Goal: Task Accomplishment & Management: Manage account settings

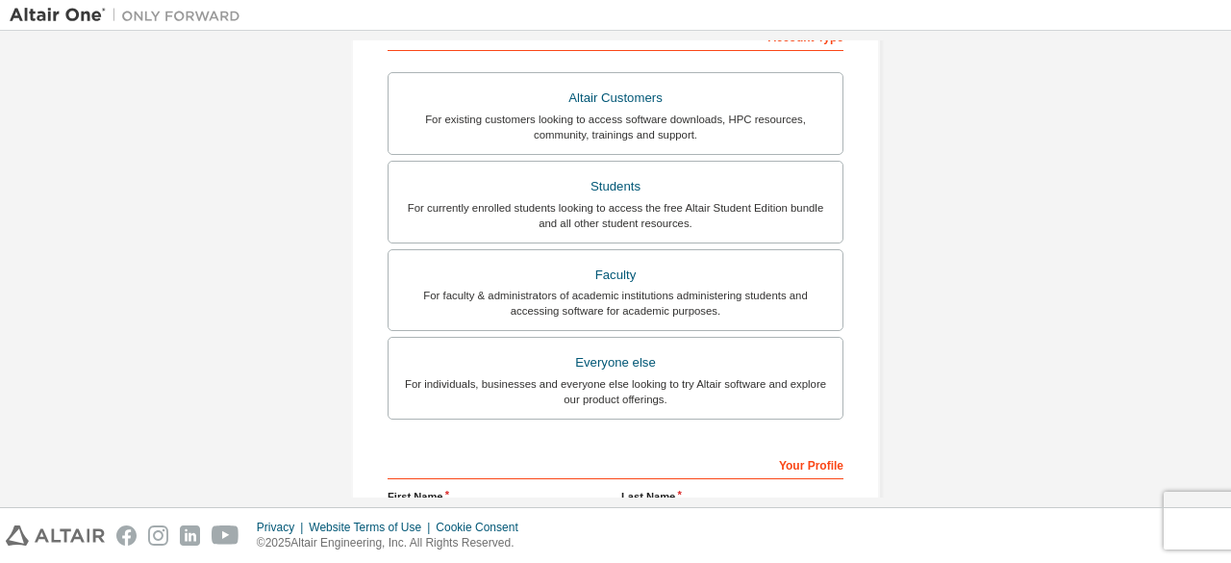
scroll to position [328, 0]
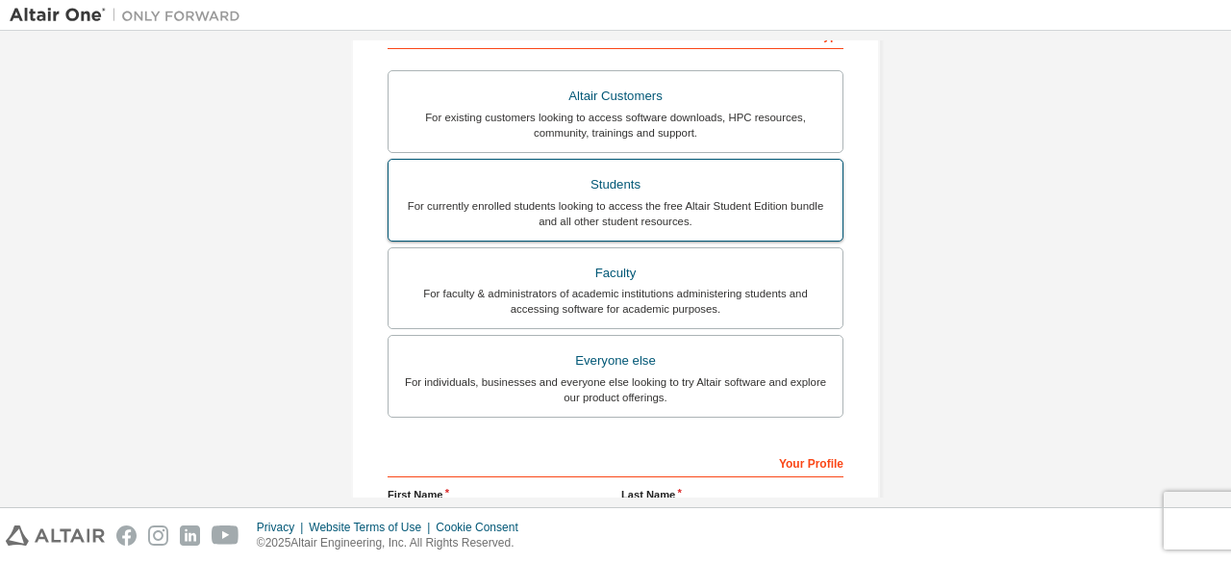
click at [618, 215] on div "For currently enrolled students looking to access the free Altair Student Editi…" at bounding box center [615, 213] width 431 height 31
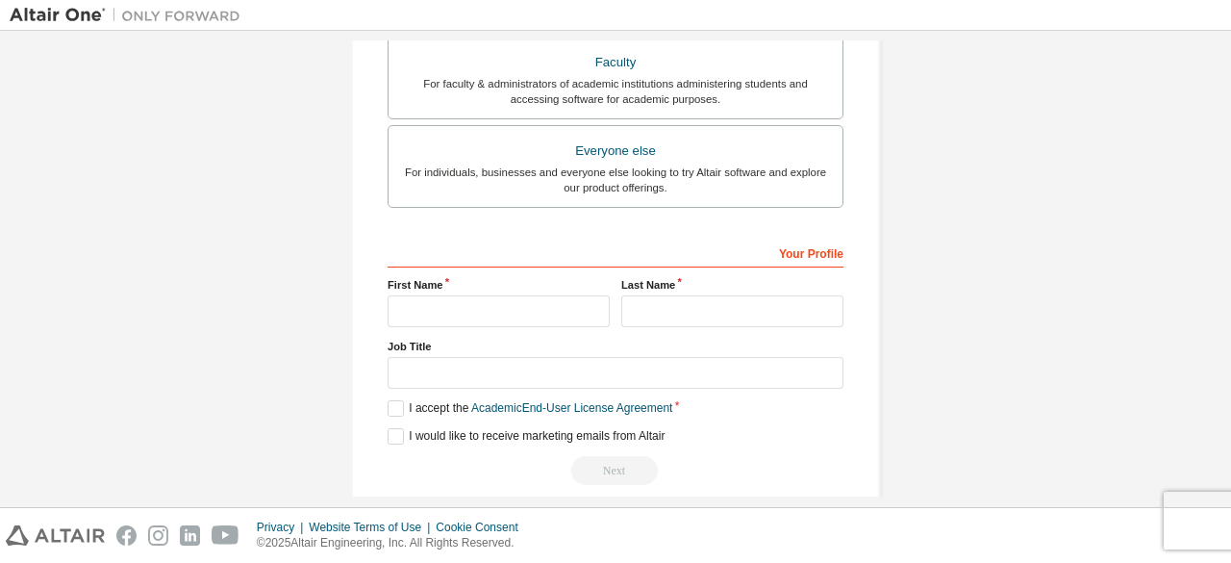
scroll to position [606, 0]
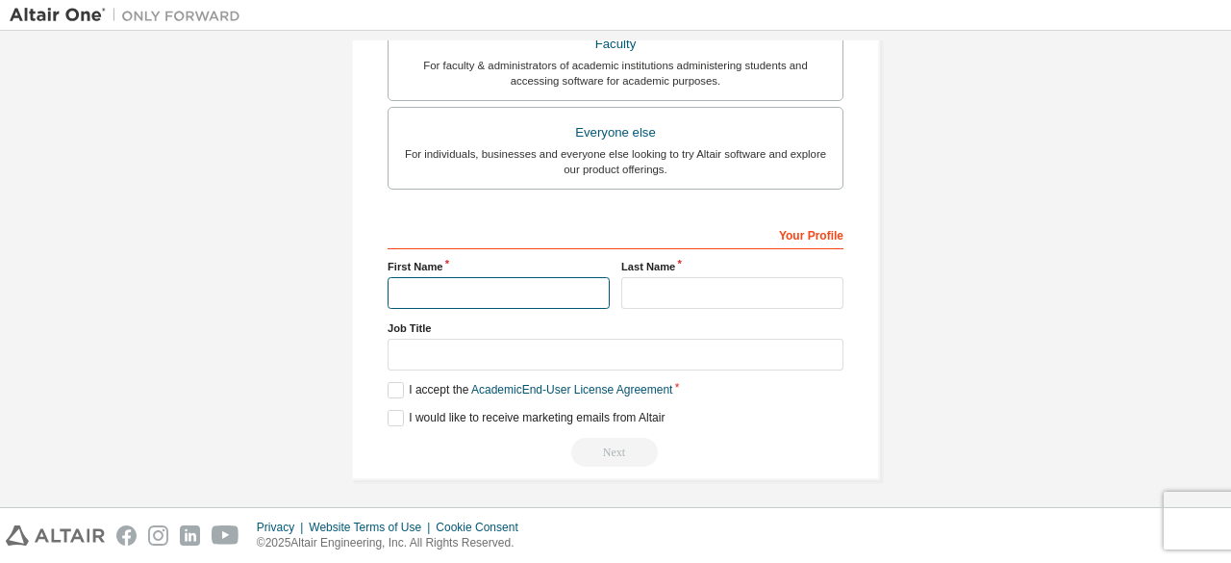
click at [487, 290] on input "text" at bounding box center [499, 293] width 222 height 32
type input "********"
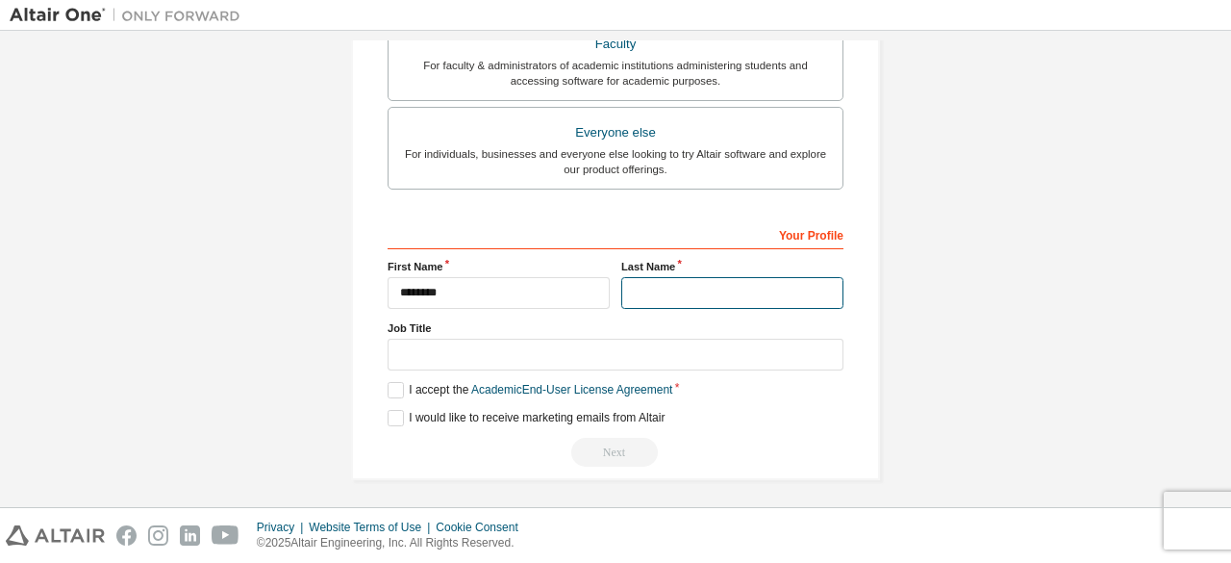
click at [629, 288] on input "text" at bounding box center [732, 293] width 222 height 32
type input "*****"
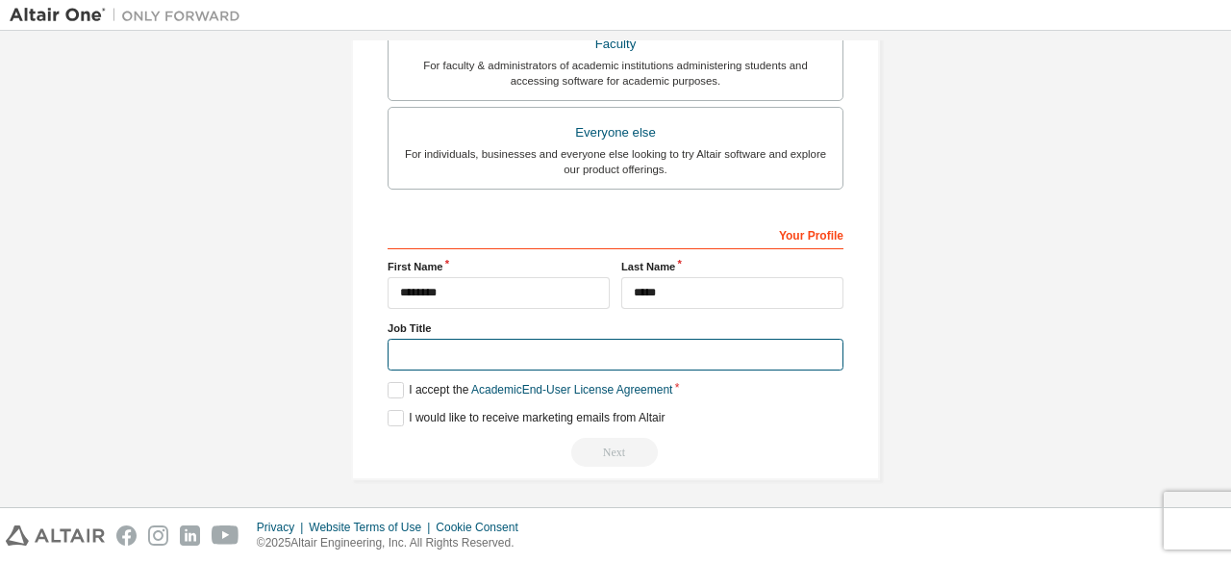
click at [466, 343] on input "text" at bounding box center [616, 355] width 456 height 32
type input "*******"
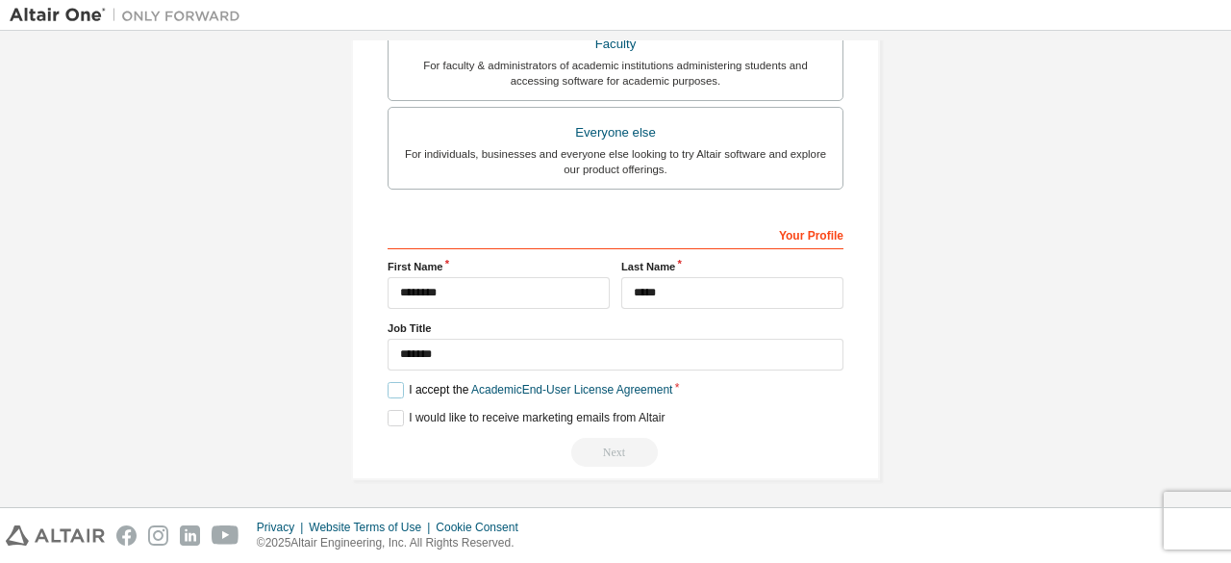
click at [392, 384] on label "I accept the Academic End-User License Agreement" at bounding box center [530, 390] width 285 height 16
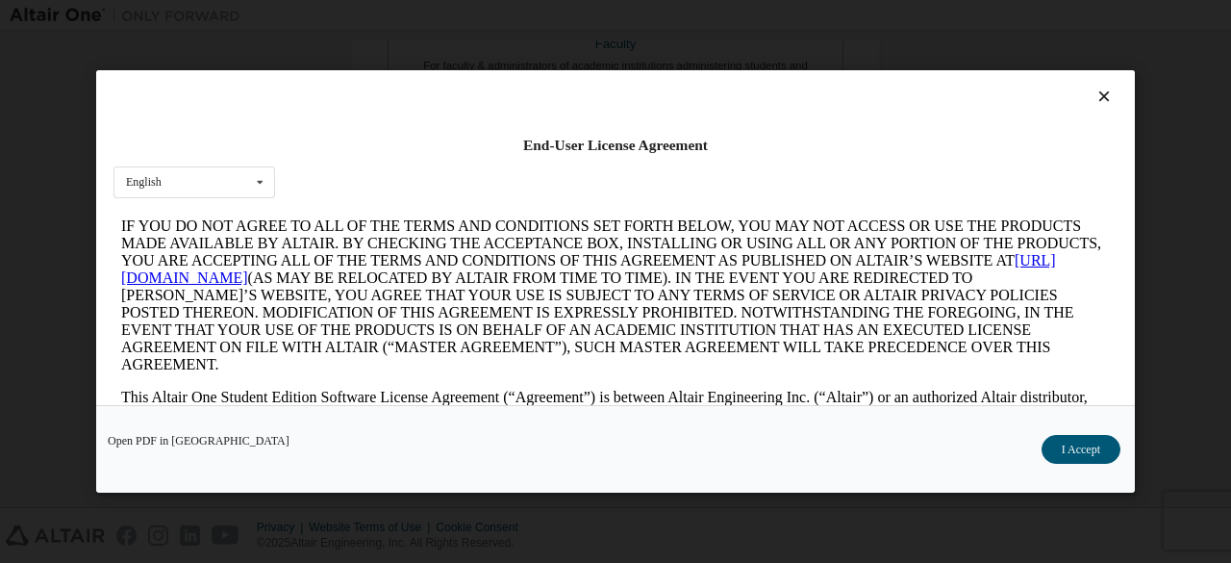
scroll to position [0, 0]
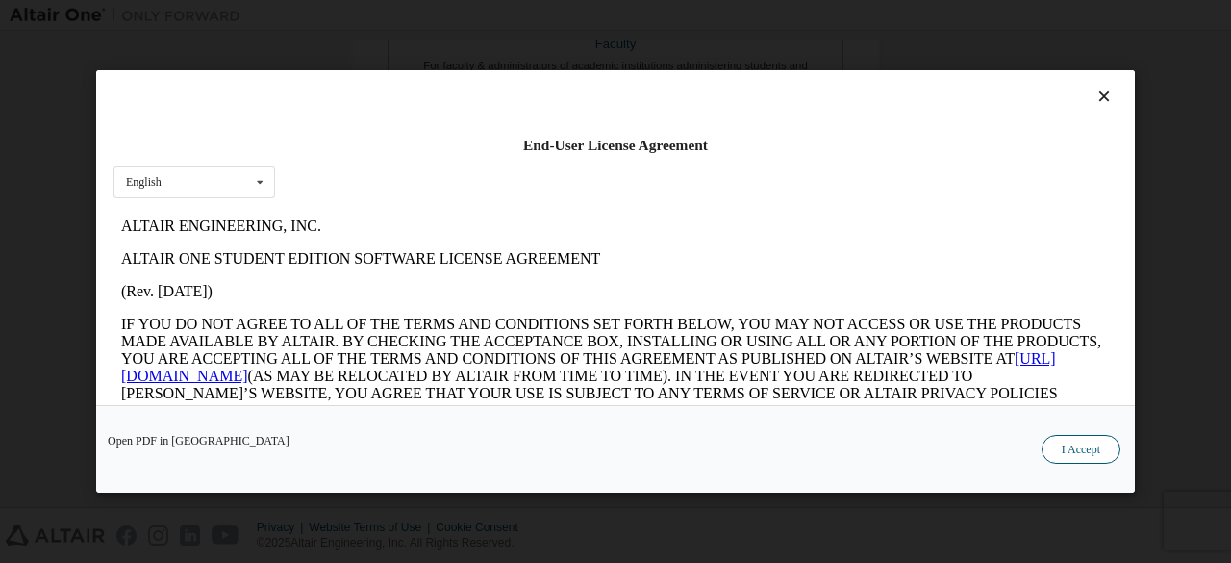
click at [1061, 446] on button "I Accept" at bounding box center [1081, 449] width 79 height 29
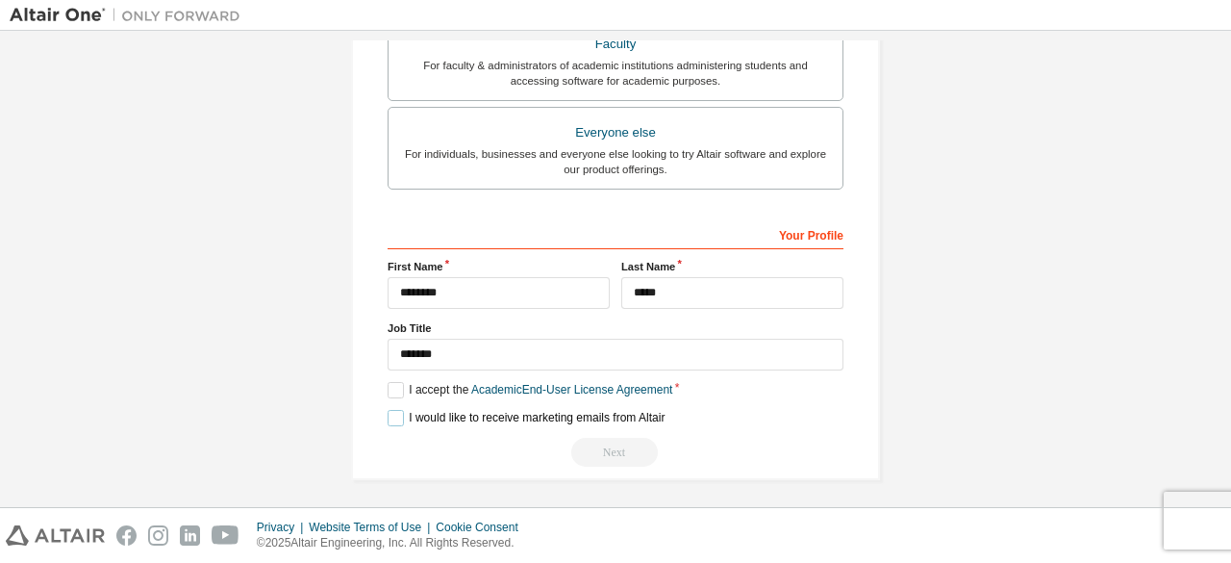
click at [391, 415] on label "I would like to receive marketing emails from Altair" at bounding box center [526, 418] width 277 height 16
click at [598, 452] on div "Next" at bounding box center [616, 452] width 456 height 29
click at [609, 448] on div "Next" at bounding box center [616, 452] width 456 height 29
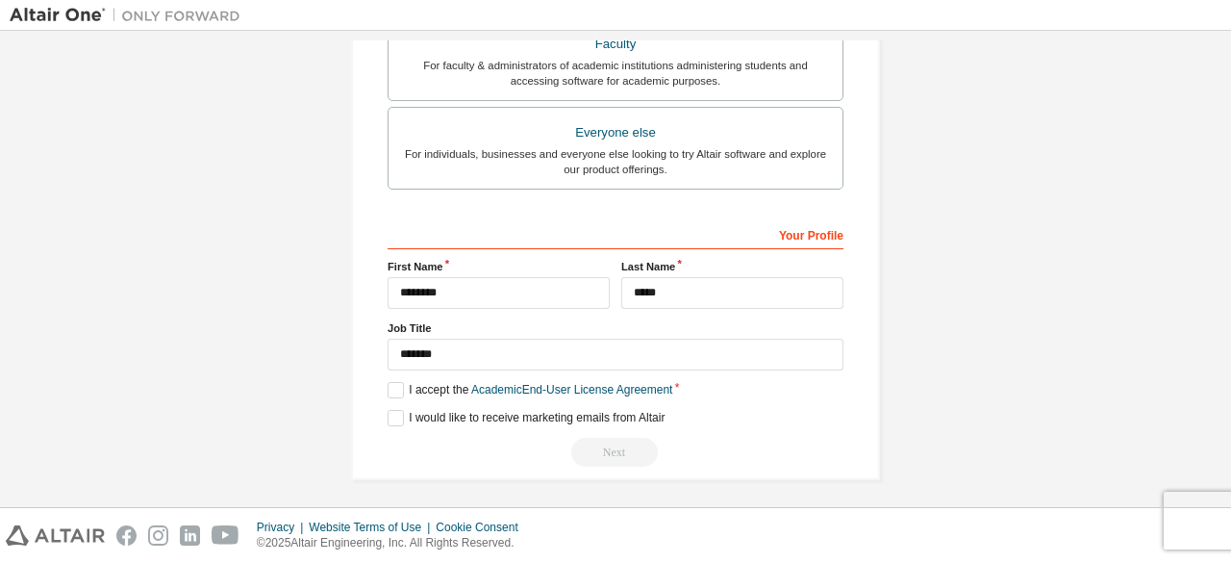
click at [609, 448] on div "Next" at bounding box center [616, 452] width 456 height 29
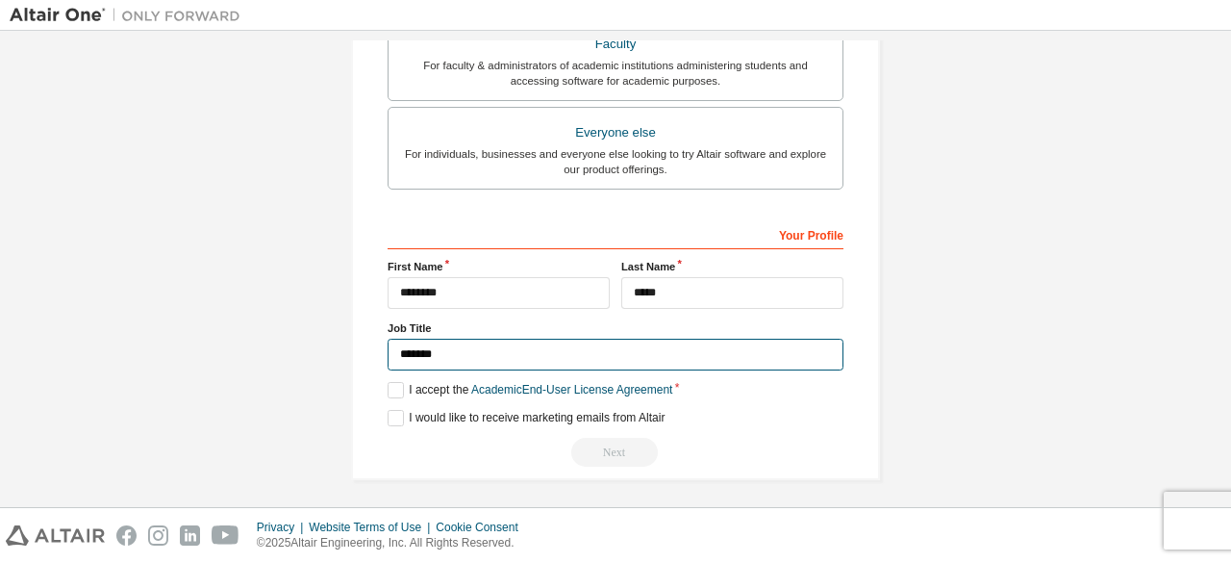
click at [479, 350] on input "*******" at bounding box center [616, 355] width 456 height 32
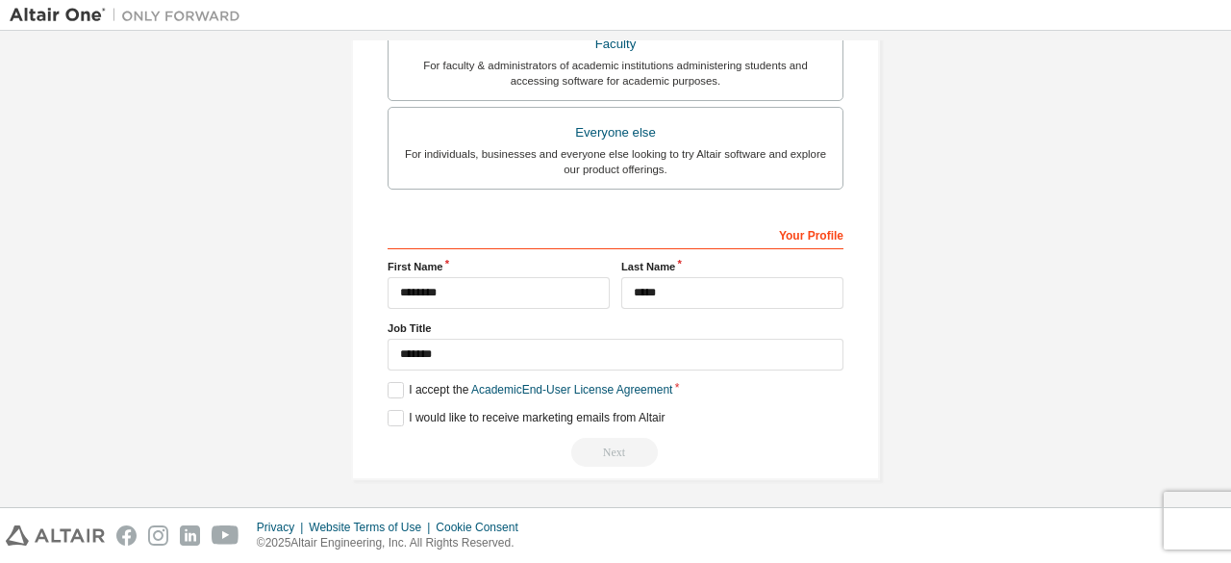
click at [390, 403] on div "**********" at bounding box center [616, 342] width 456 height 249
click at [391, 410] on label "I would like to receive marketing emails from Altair" at bounding box center [526, 418] width 277 height 16
click at [391, 391] on label "I accept the Academic End-User License Agreement" at bounding box center [530, 390] width 285 height 16
click at [388, 385] on label "I accept the Academic End-User License Agreement" at bounding box center [530, 390] width 285 height 16
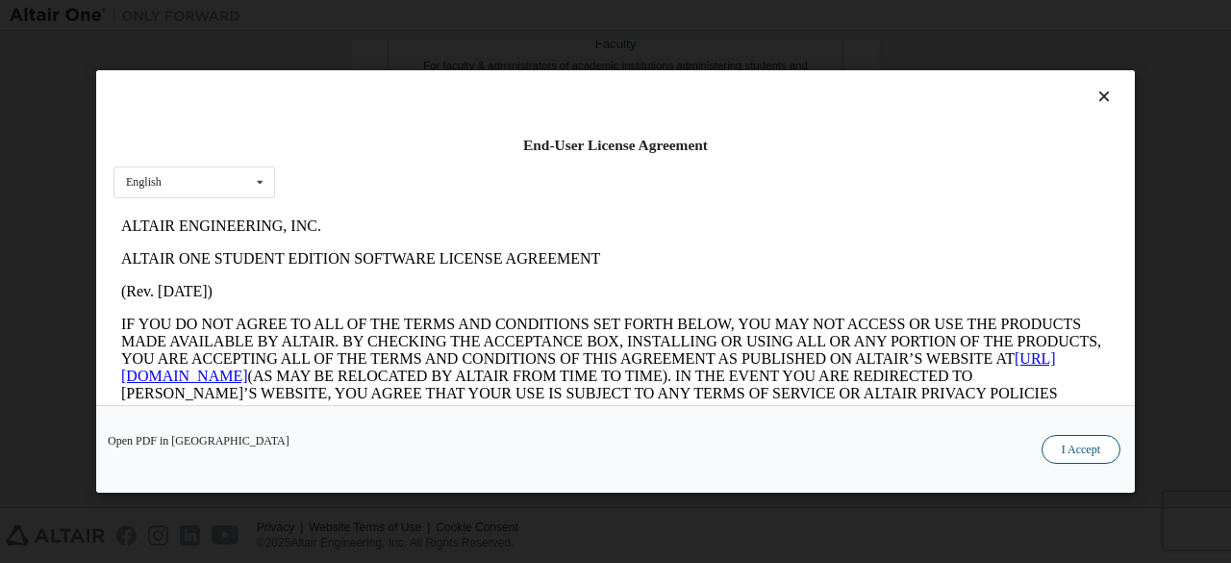
click at [1075, 454] on button "I Accept" at bounding box center [1081, 449] width 79 height 29
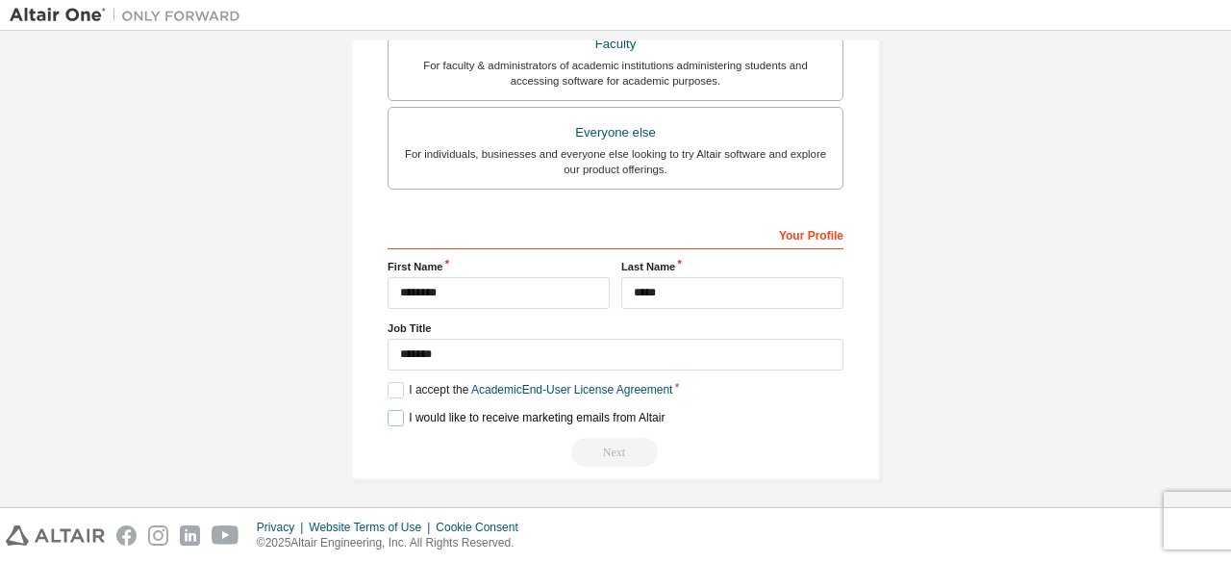
click at [388, 416] on label "I would like to receive marketing emails from Altair" at bounding box center [526, 418] width 277 height 16
click at [604, 438] on div "Next" at bounding box center [616, 452] width 456 height 29
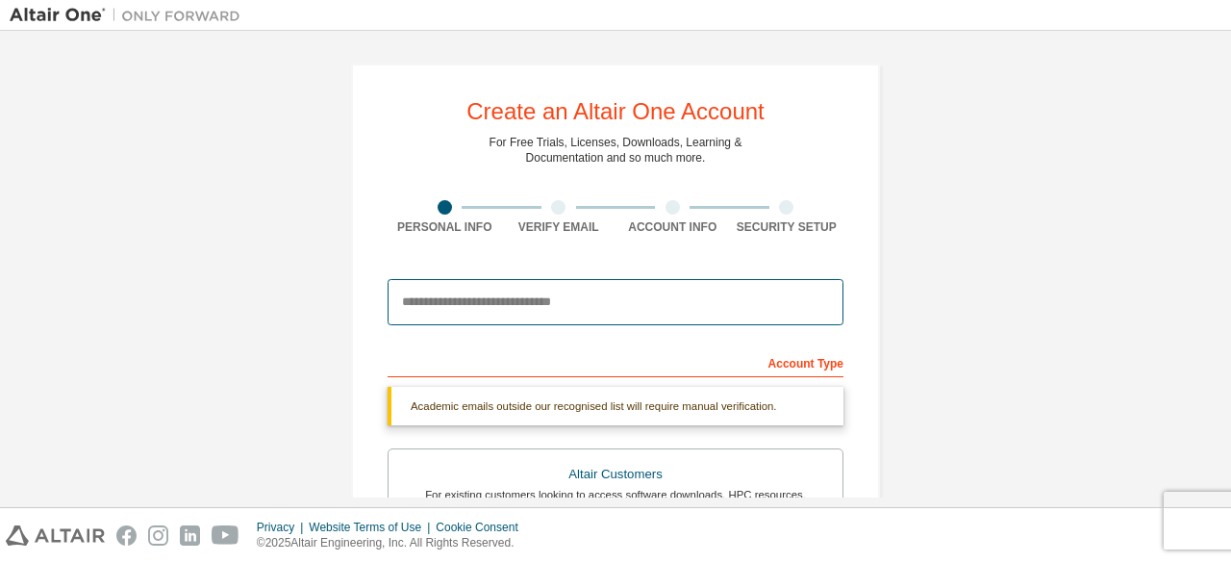
click at [542, 299] on input "email" at bounding box center [616, 302] width 456 height 46
type input "**********"
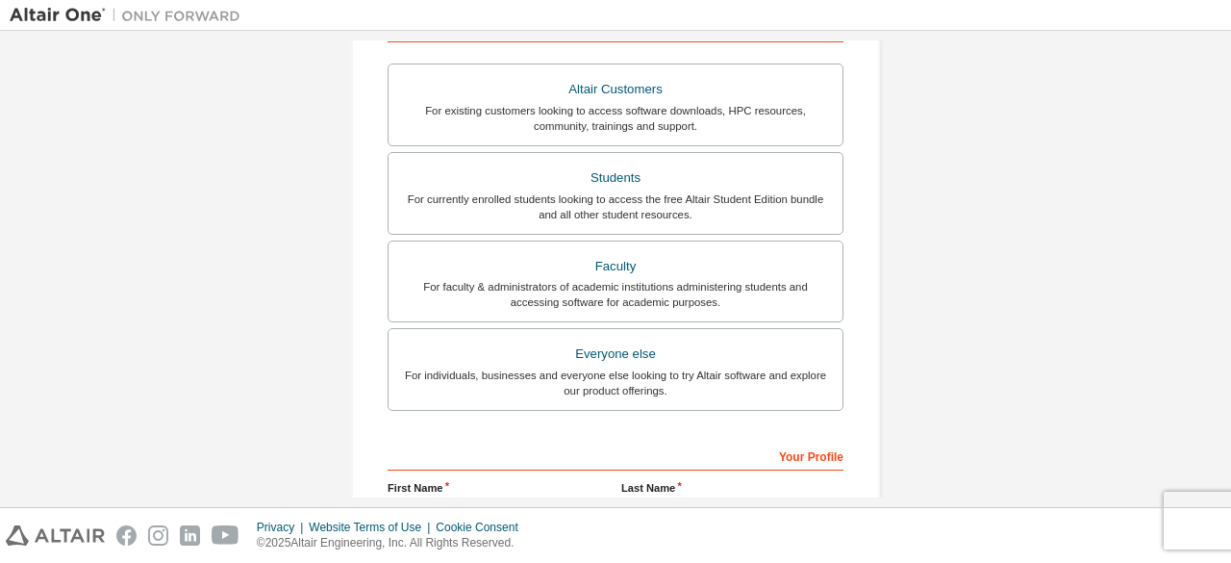
scroll to position [390, 0]
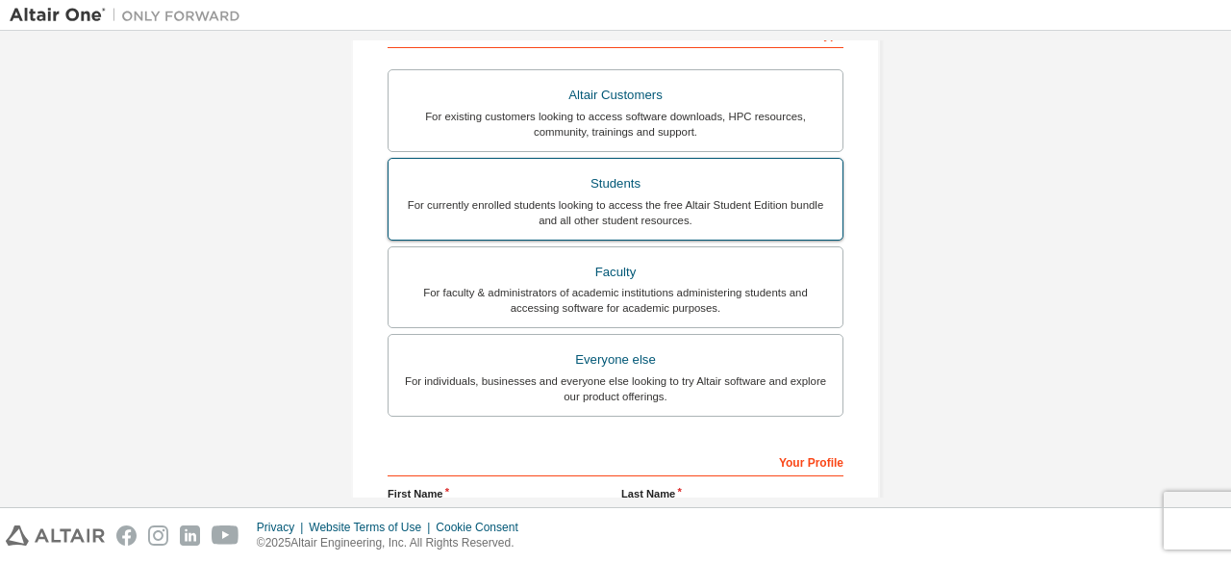
click at [594, 191] on div "Students" at bounding box center [615, 183] width 431 height 27
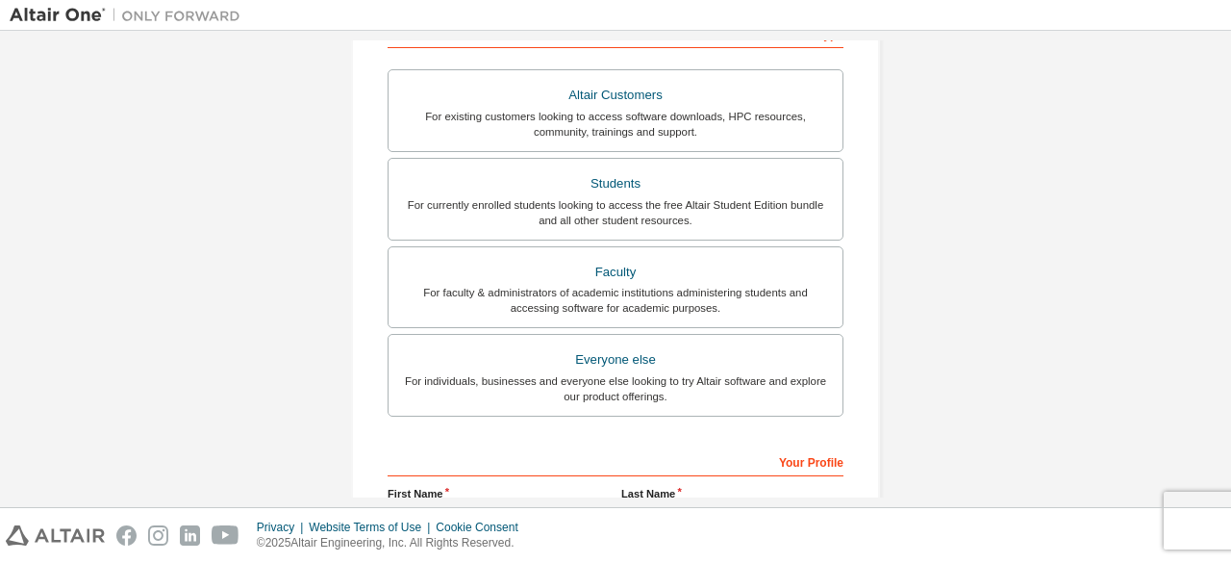
scroll to position [618, 0]
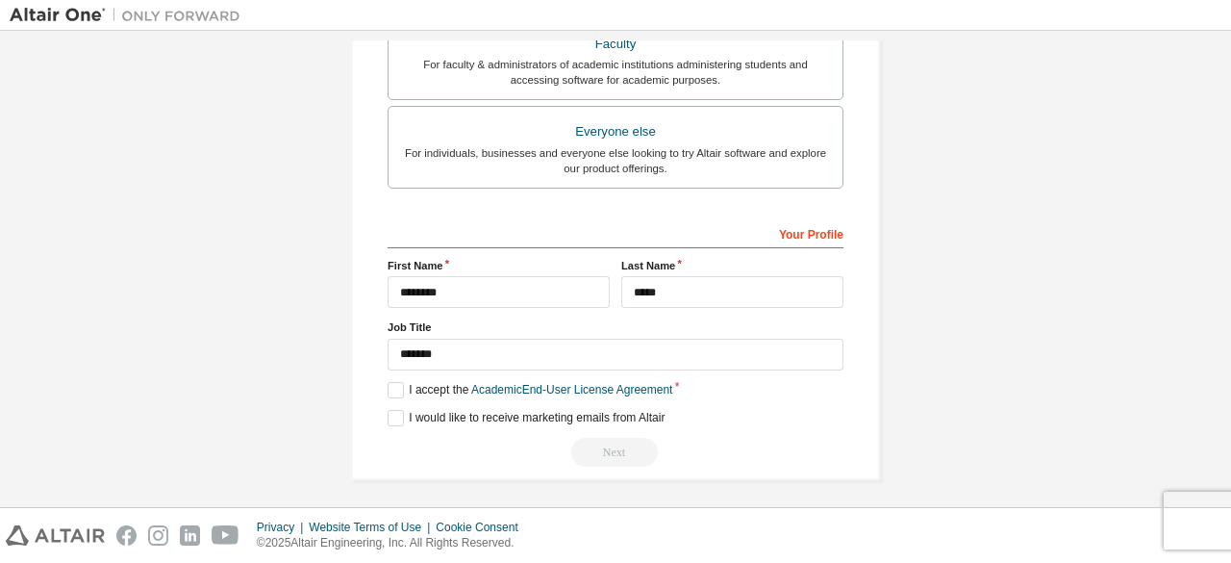
click at [614, 455] on div "Next" at bounding box center [616, 452] width 456 height 29
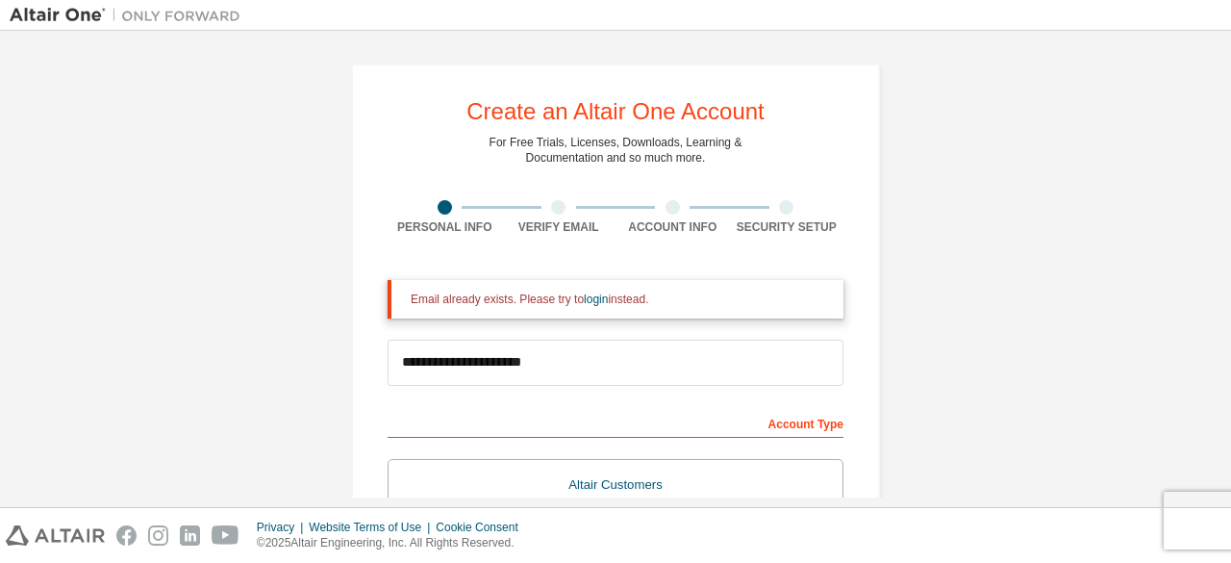
click at [555, 222] on div "Verify Email" at bounding box center [559, 226] width 114 height 15
click at [631, 223] on div "Account Info" at bounding box center [673, 226] width 114 height 15
click at [769, 209] on div at bounding box center [787, 207] width 114 height 14
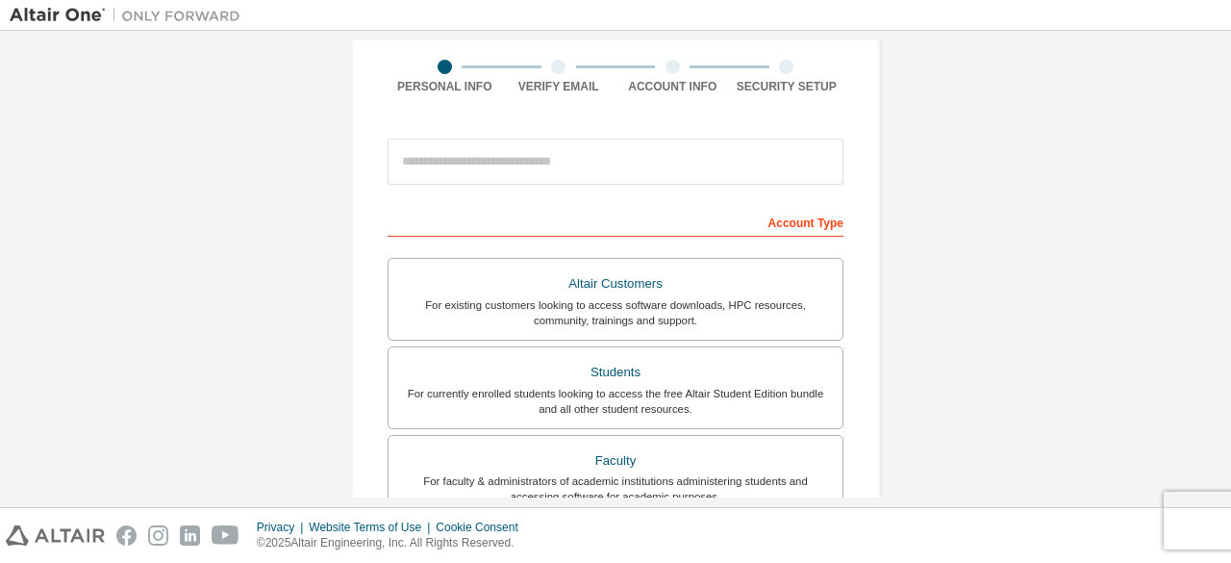
scroll to position [147, 0]
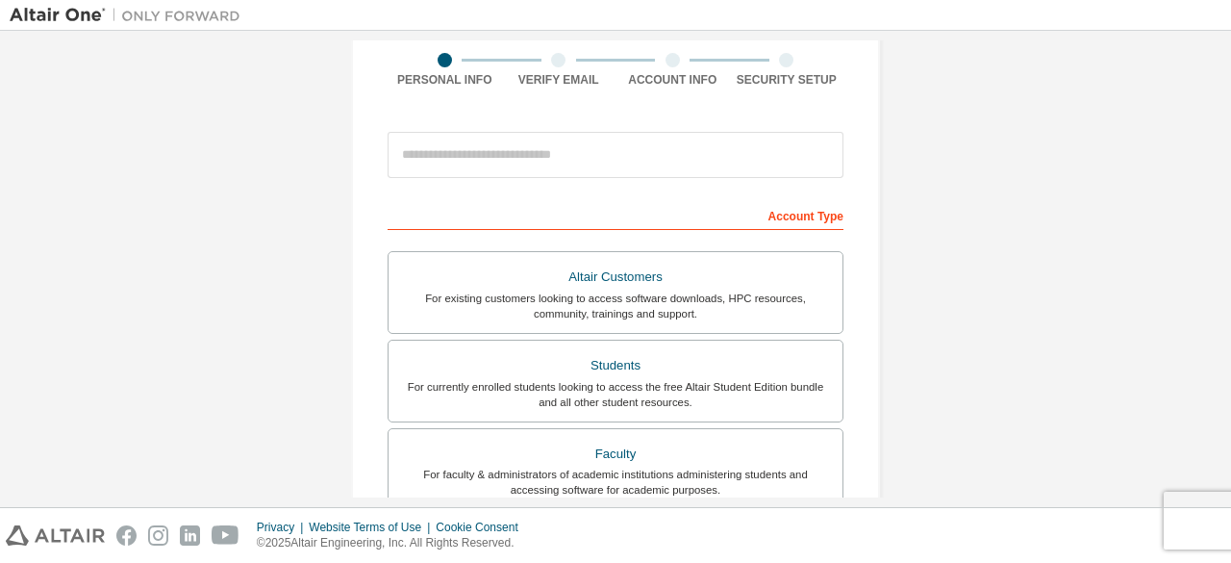
drag, startPoint x: 1115, startPoint y: 1, endPoint x: 315, endPoint y: 232, distance: 832.0
click at [315, 232] on div "Create an Altair One Account For Free Trials, Licenses, Downloads, Learning & D…" at bounding box center [616, 402] width 1212 height 1019
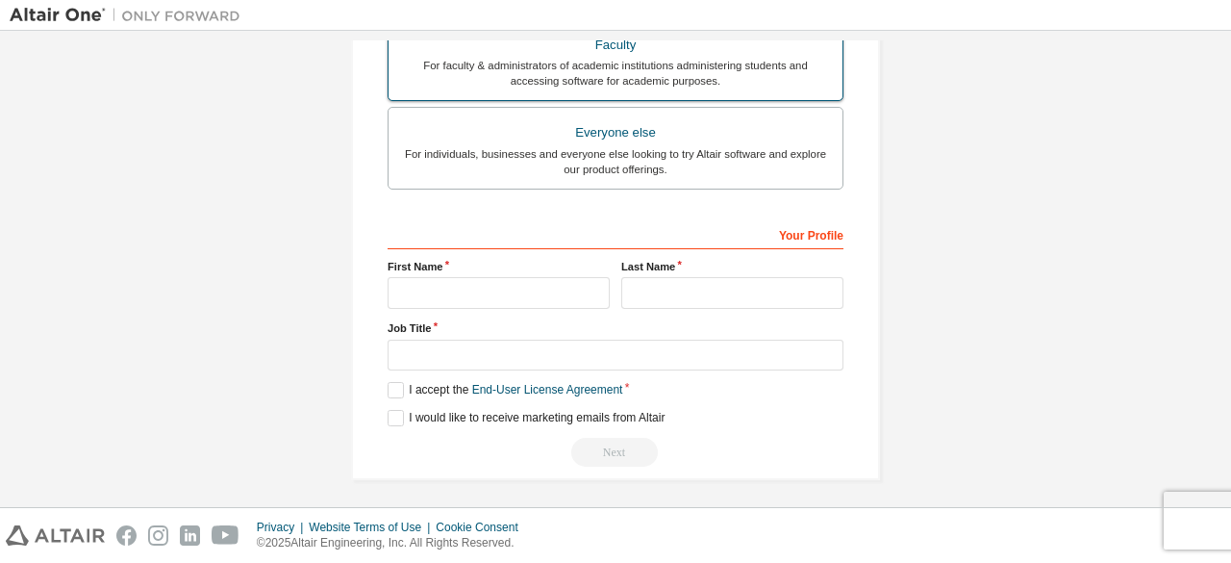
scroll to position [0, 0]
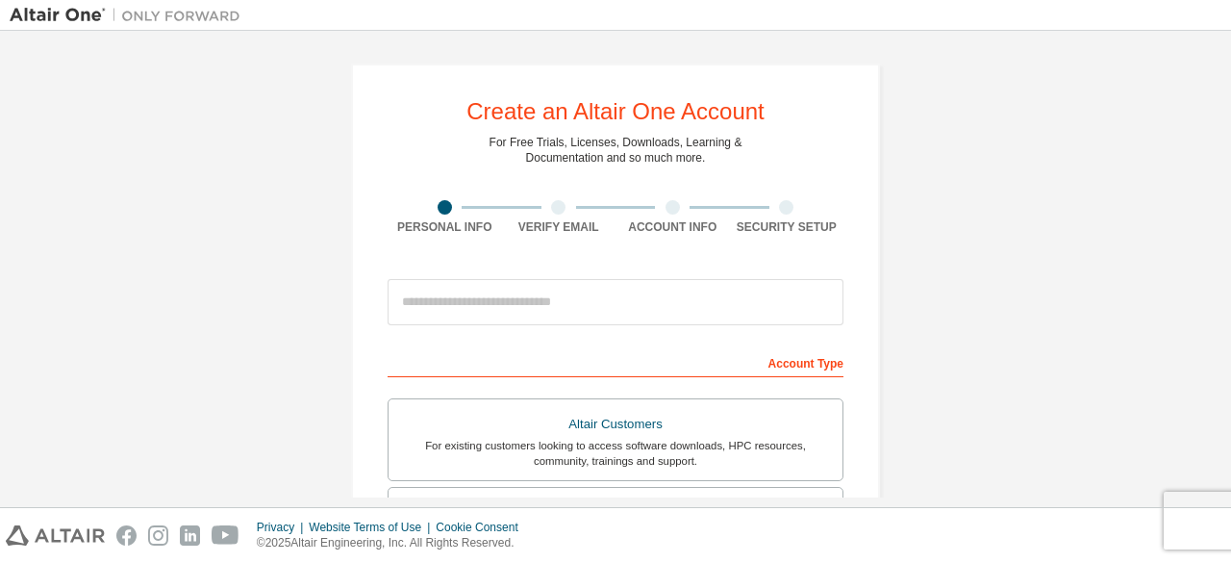
click at [787, 220] on div "Security Setup" at bounding box center [787, 226] width 114 height 15
drag, startPoint x: 787, startPoint y: 220, endPoint x: 764, endPoint y: 220, distance: 23.1
click at [764, 220] on div "Security Setup" at bounding box center [787, 226] width 114 height 15
drag, startPoint x: 764, startPoint y: 220, endPoint x: 711, endPoint y: 199, distance: 57.0
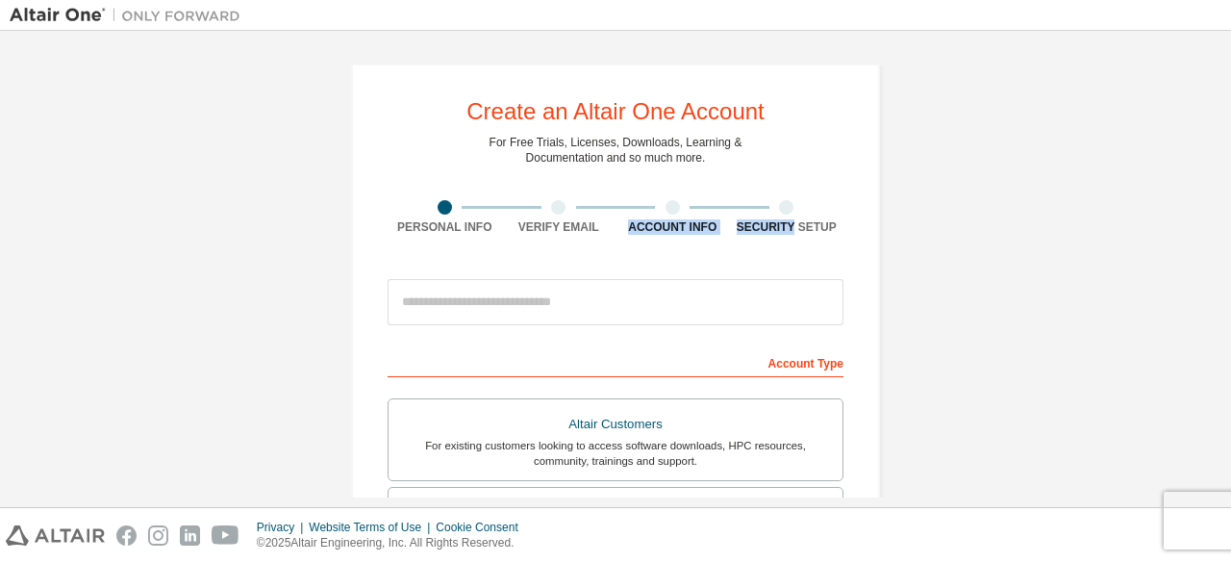
click at [711, 200] on div "Personal Info Verify Email Account Info Security Setup" at bounding box center [616, 217] width 456 height 35
click at [711, 200] on div at bounding box center [673, 207] width 114 height 14
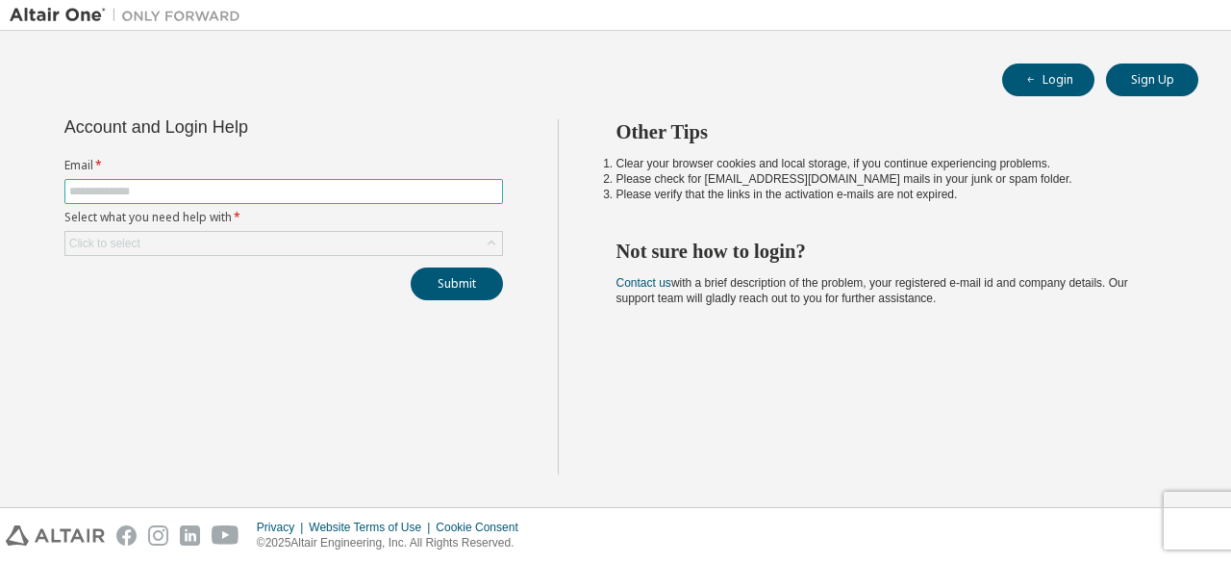
click at [235, 185] on input "text" at bounding box center [283, 191] width 429 height 15
type input "**********"
click at [206, 245] on div "Click to select" at bounding box center [283, 243] width 437 height 23
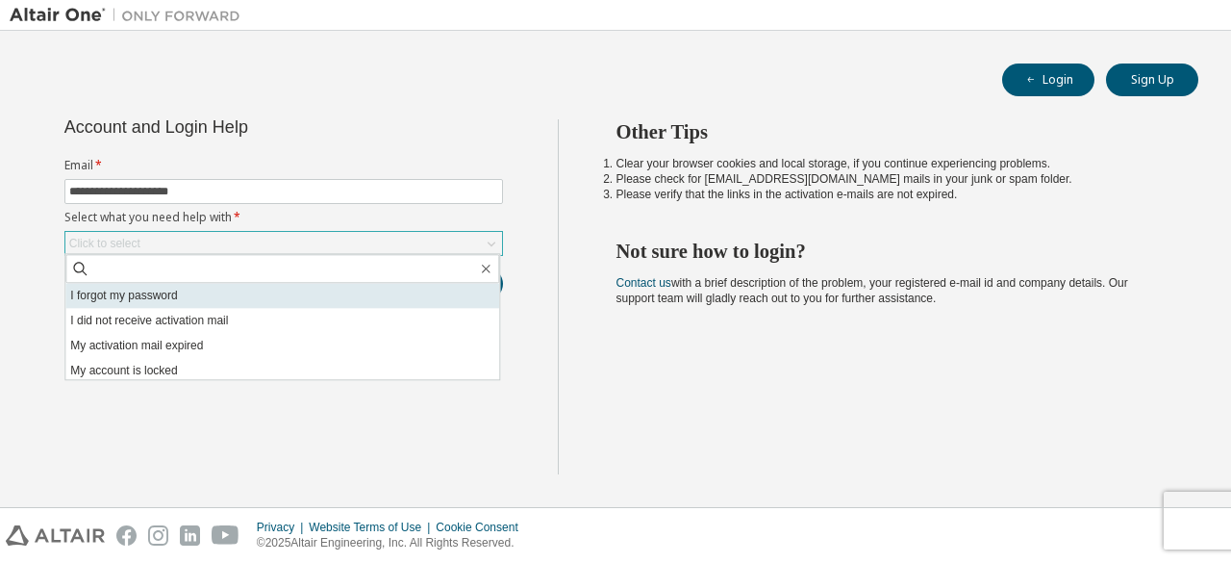
click at [165, 297] on li "I forgot my password" at bounding box center [282, 295] width 434 height 25
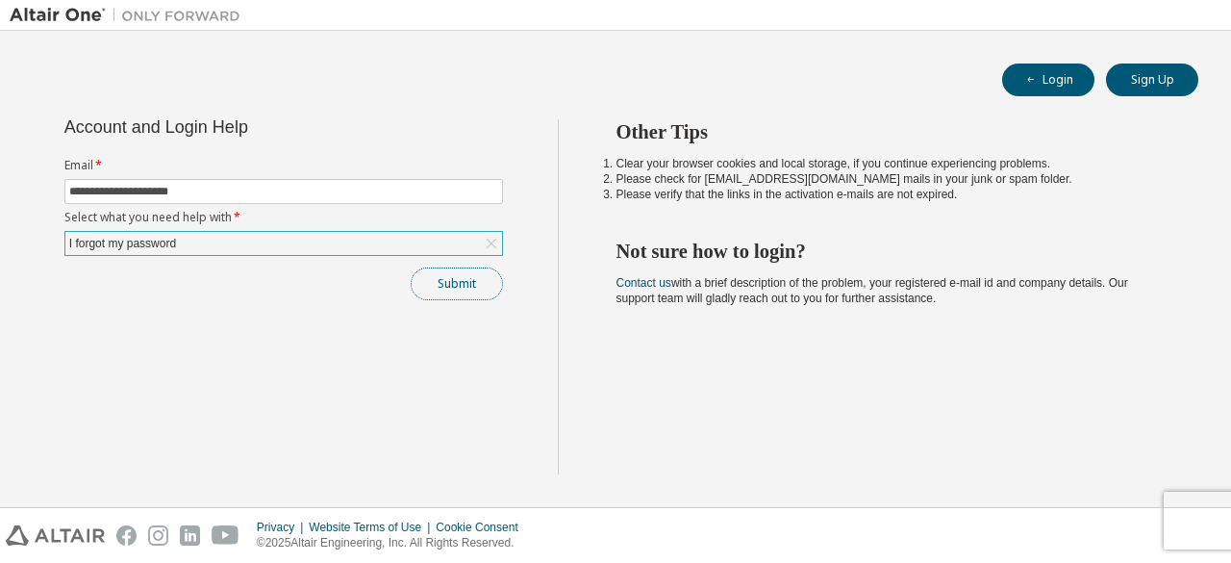
click at [448, 283] on button "Submit" at bounding box center [457, 283] width 92 height 33
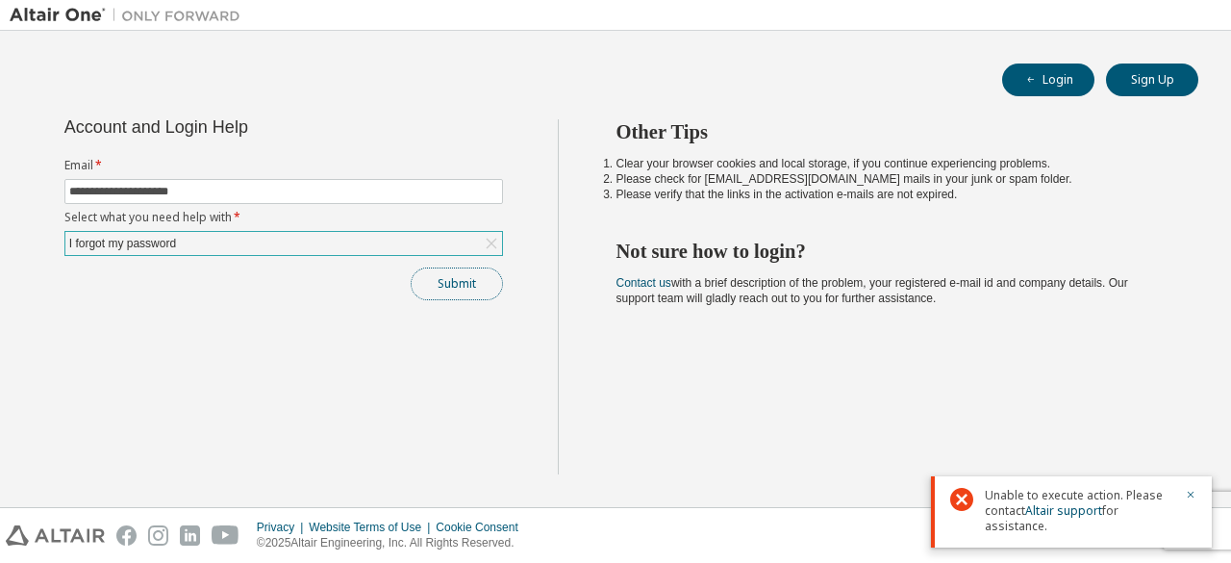
click at [448, 283] on button "Submit" at bounding box center [457, 283] width 92 height 33
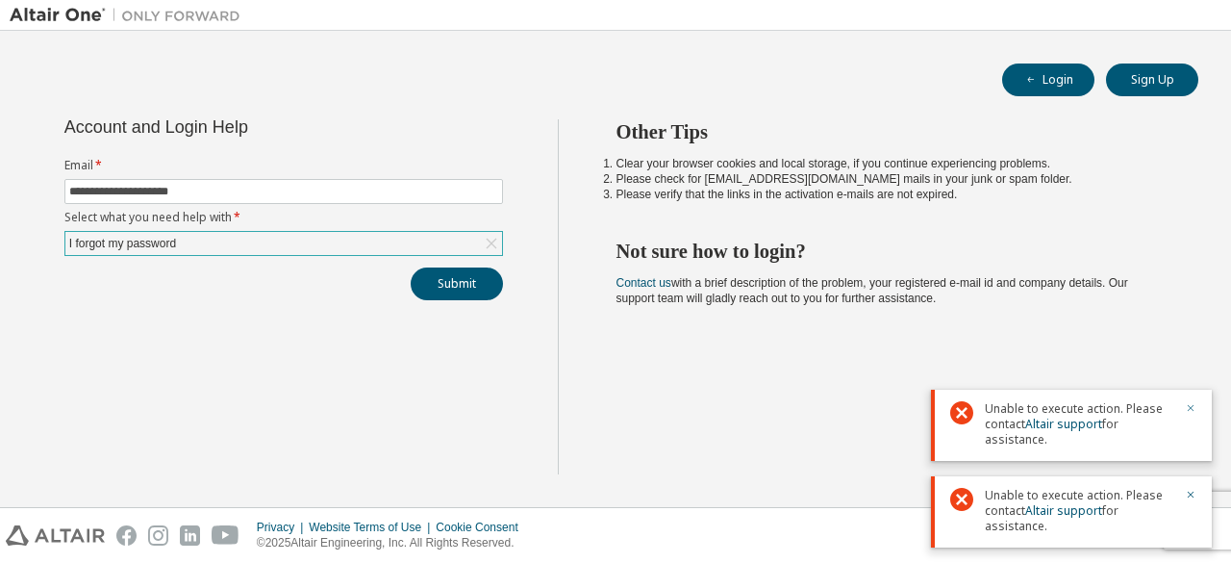
click at [1189, 403] on icon "button" at bounding box center [1191, 408] width 12 height 12
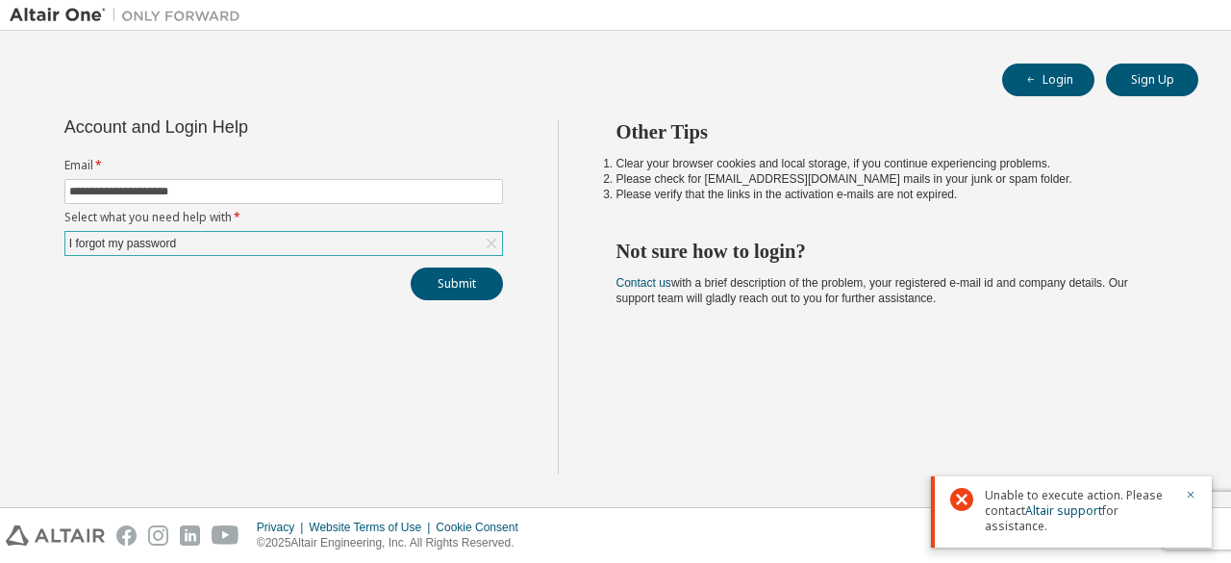
click at [1190, 485] on div "Unable to execute action. Please contact Altair support for assistance." at bounding box center [1071, 511] width 281 height 71
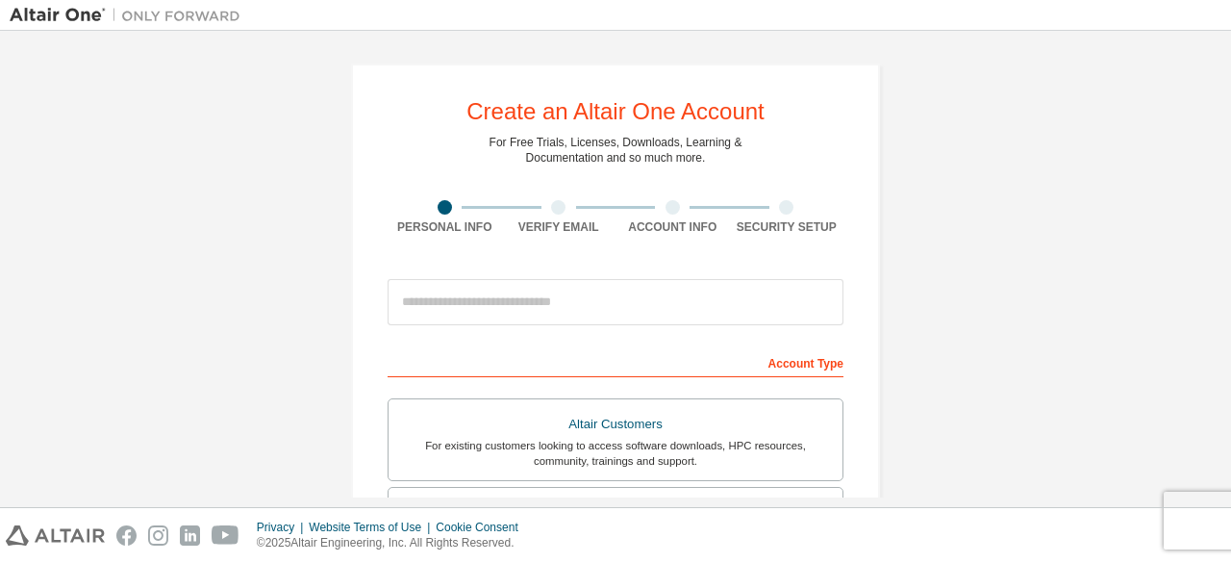
click at [660, 220] on div "Account Info" at bounding box center [673, 226] width 114 height 15
click at [773, 219] on div "Security Setup" at bounding box center [787, 226] width 114 height 15
